Goal: Task Accomplishment & Management: Use online tool/utility

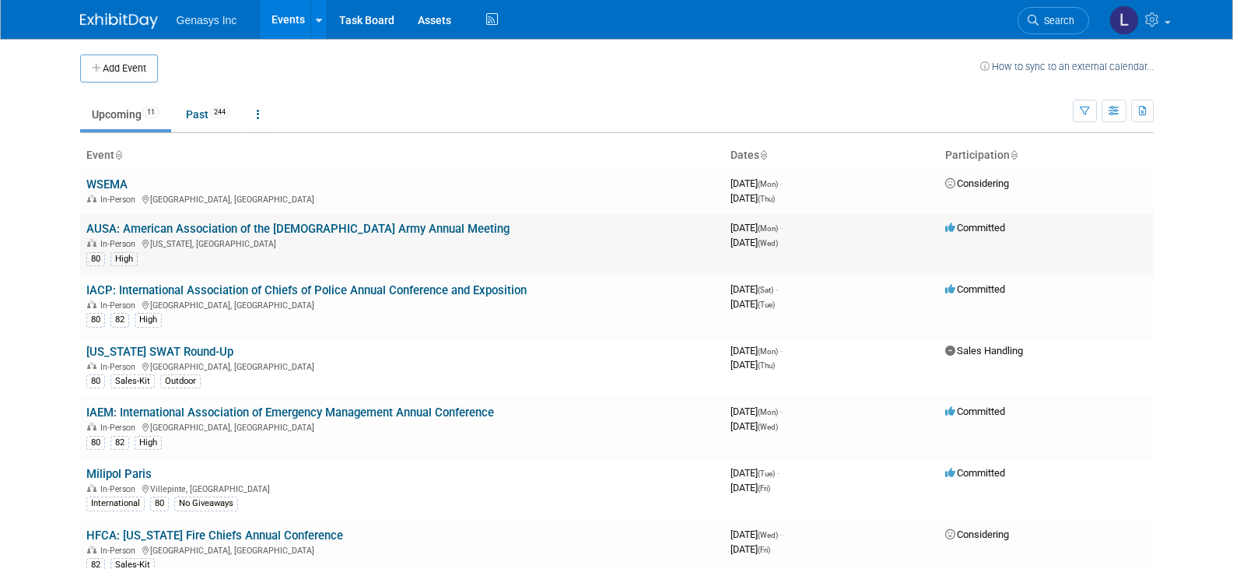
click at [215, 226] on link "AUSA: American Association of the [DEMOGRAPHIC_DATA] Army Annual Meeting" at bounding box center [297, 229] width 423 height 14
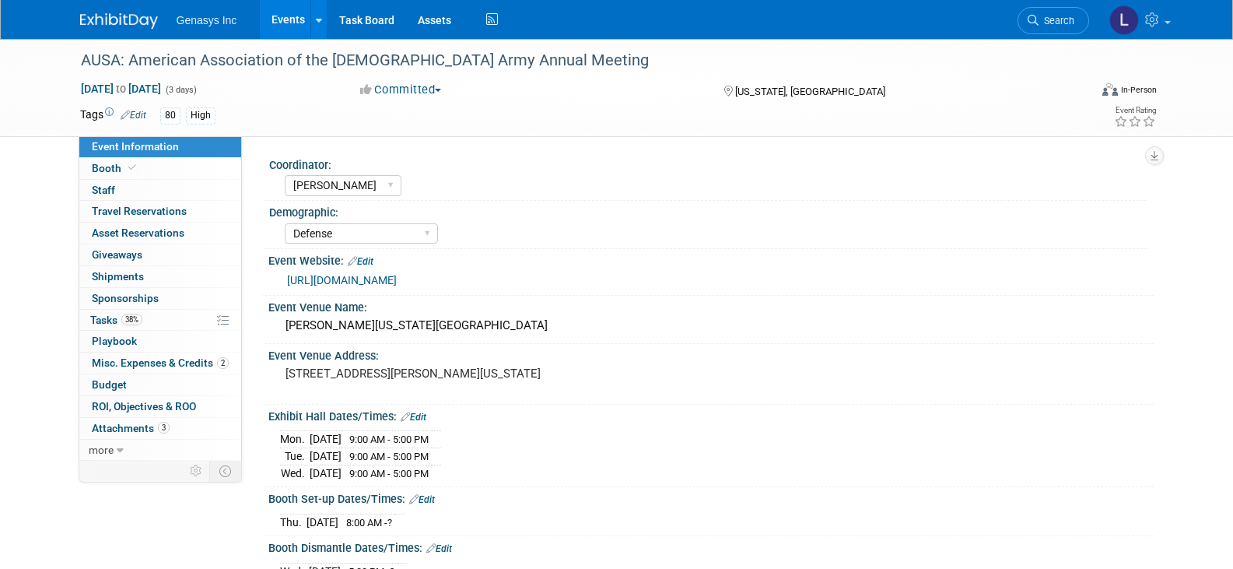
select select "[PERSON_NAME]"
select select "Defense"
select select "No"
click at [144, 171] on link "Booth" at bounding box center [160, 168] width 162 height 21
